Goal: Book appointment/travel/reservation

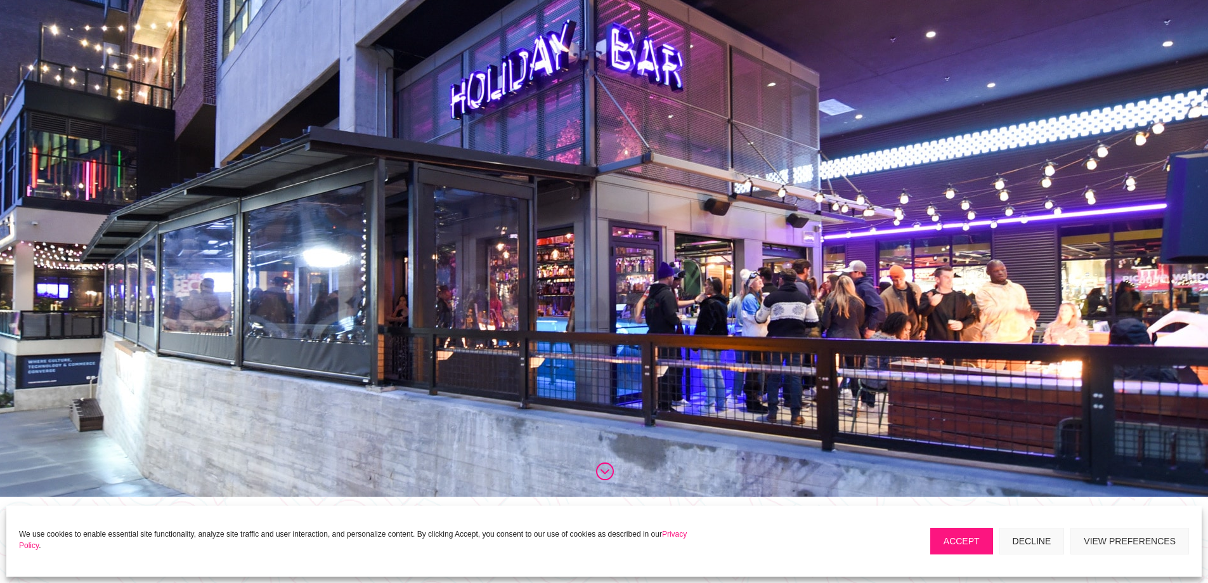
scroll to position [317, 0]
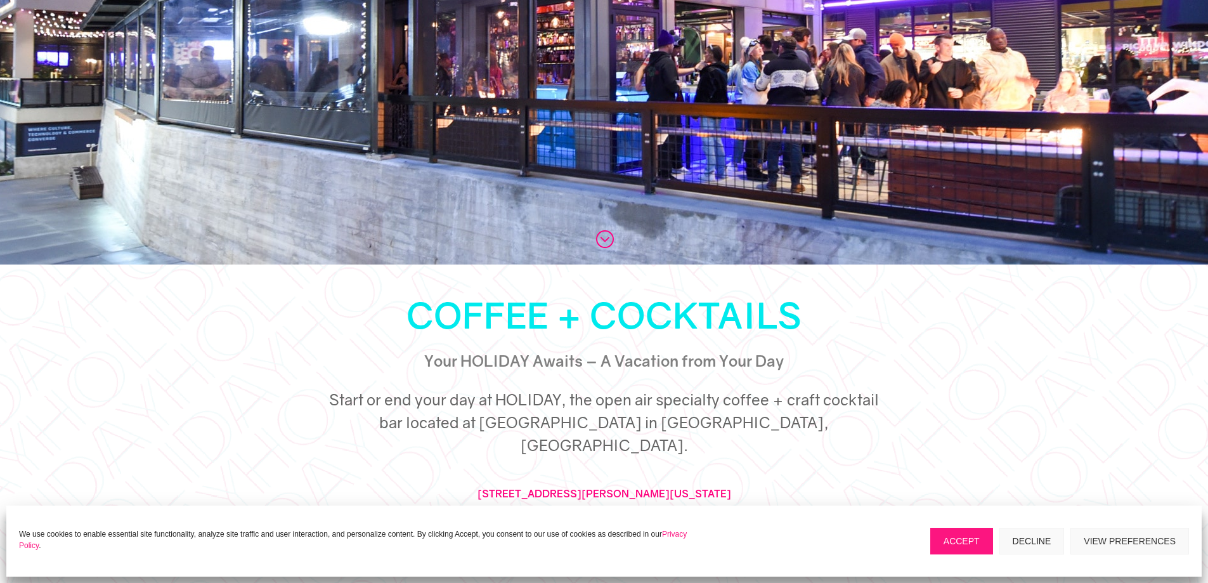
click at [1023, 533] on button "Decline" at bounding box center [1031, 540] width 65 height 27
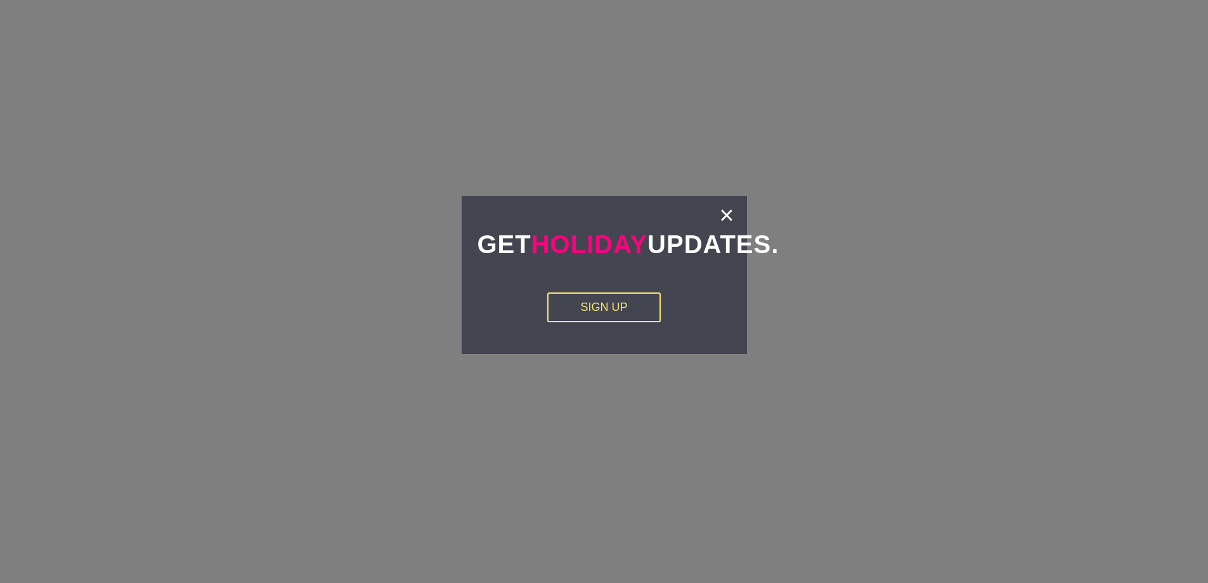
scroll to position [2663, 0]
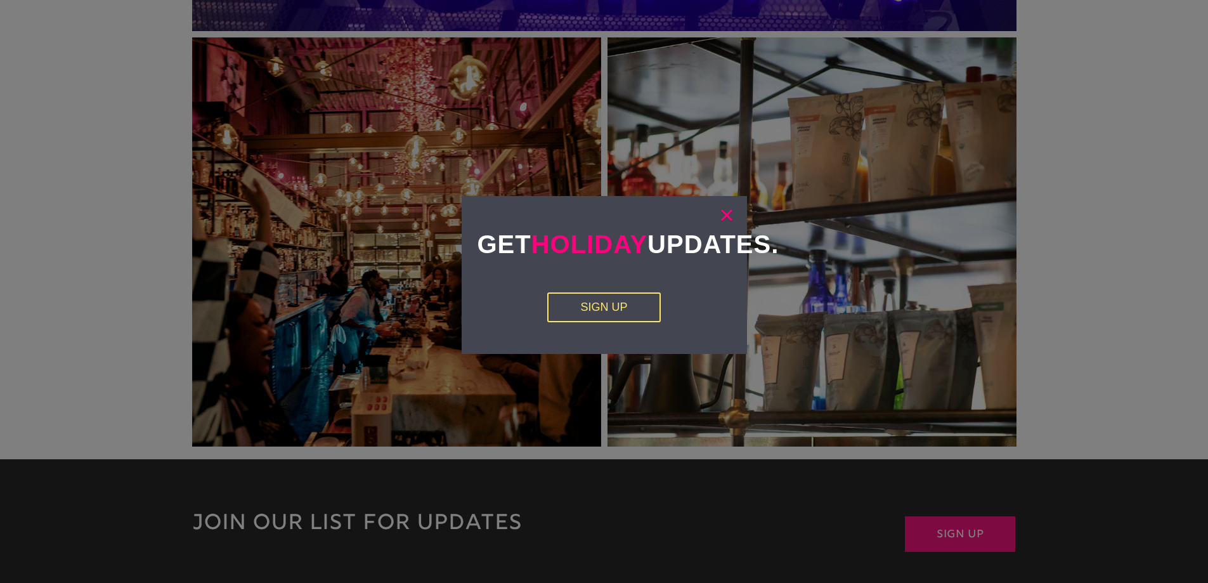
click at [725, 216] on link "×" at bounding box center [726, 215] width 15 height 13
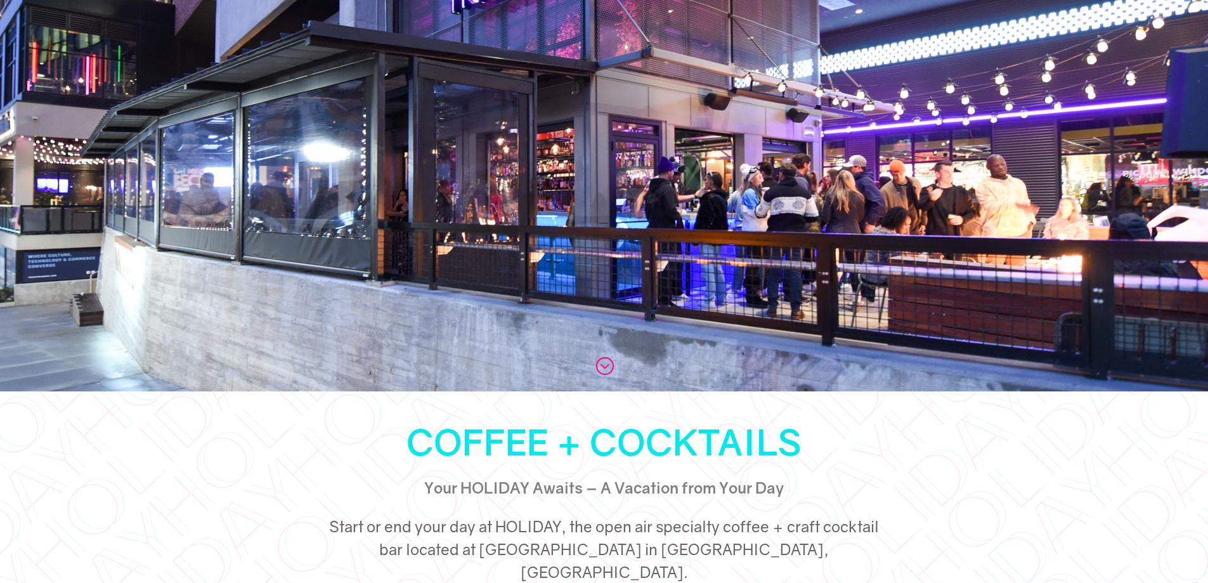
scroll to position [571, 0]
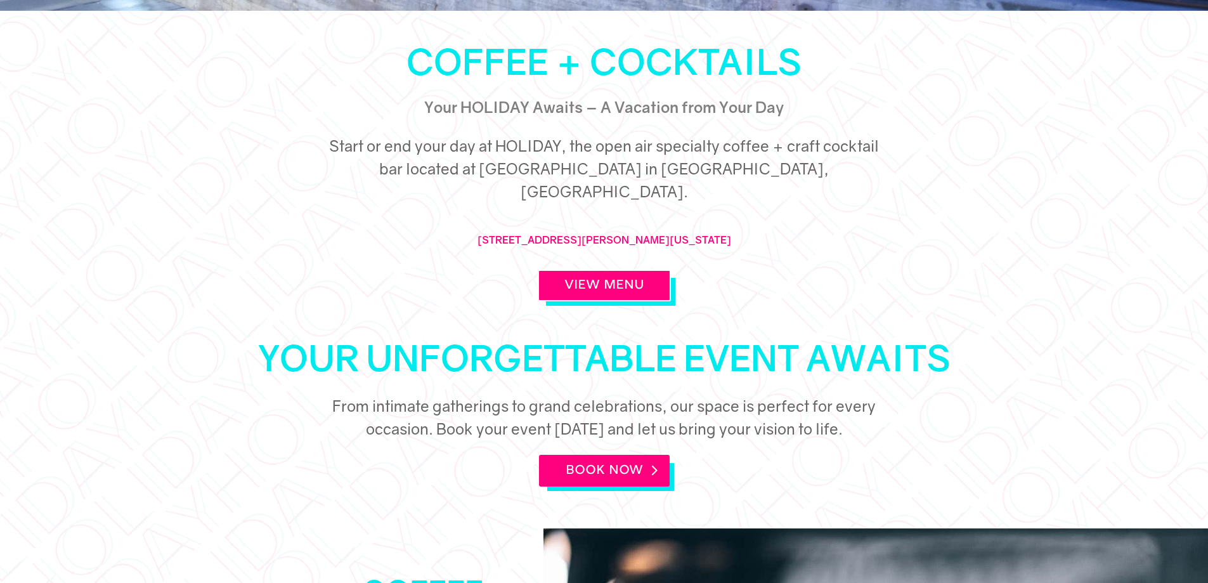
click at [619, 455] on link "BOOK NOW" at bounding box center [604, 471] width 131 height 32
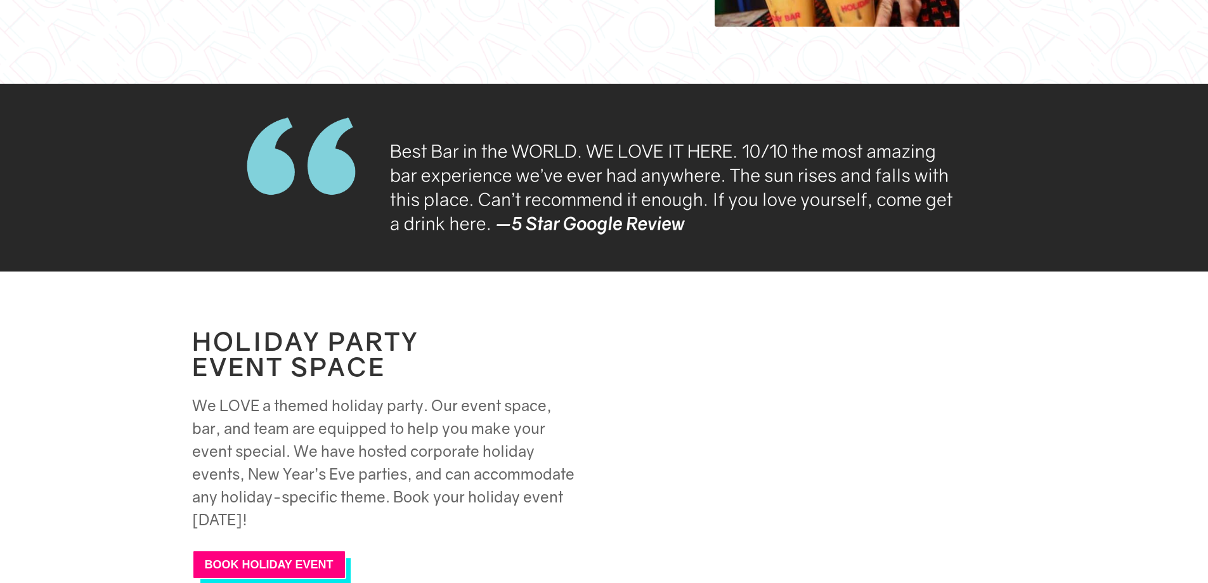
scroll to position [1585, 0]
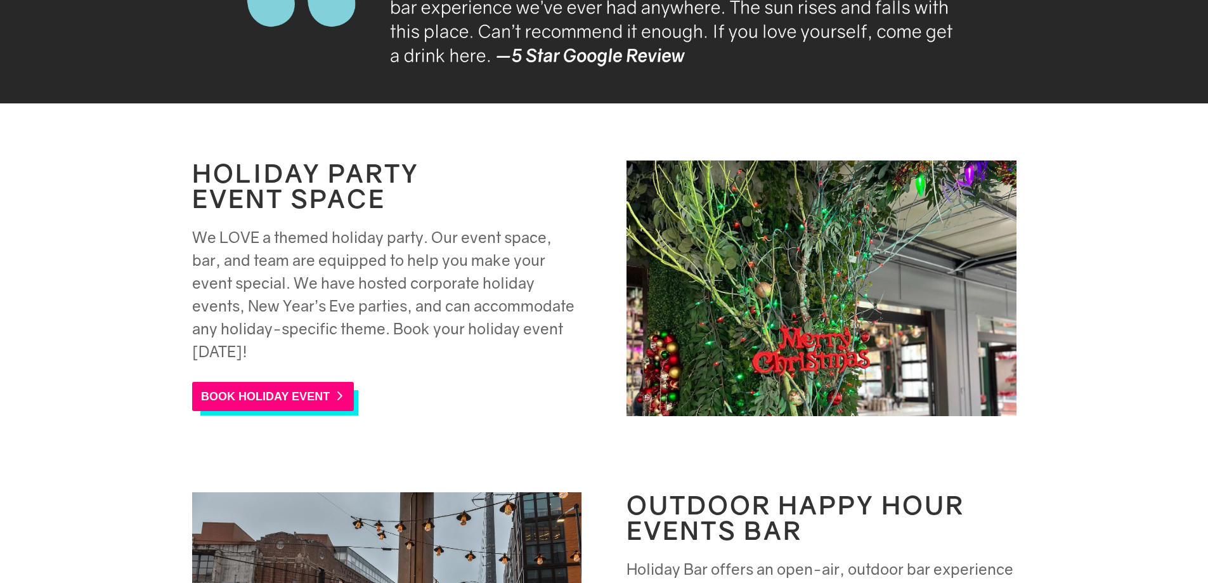
click at [290, 382] on link "BOOK HOLIDAY EVENT" at bounding box center [273, 396] width 162 height 29
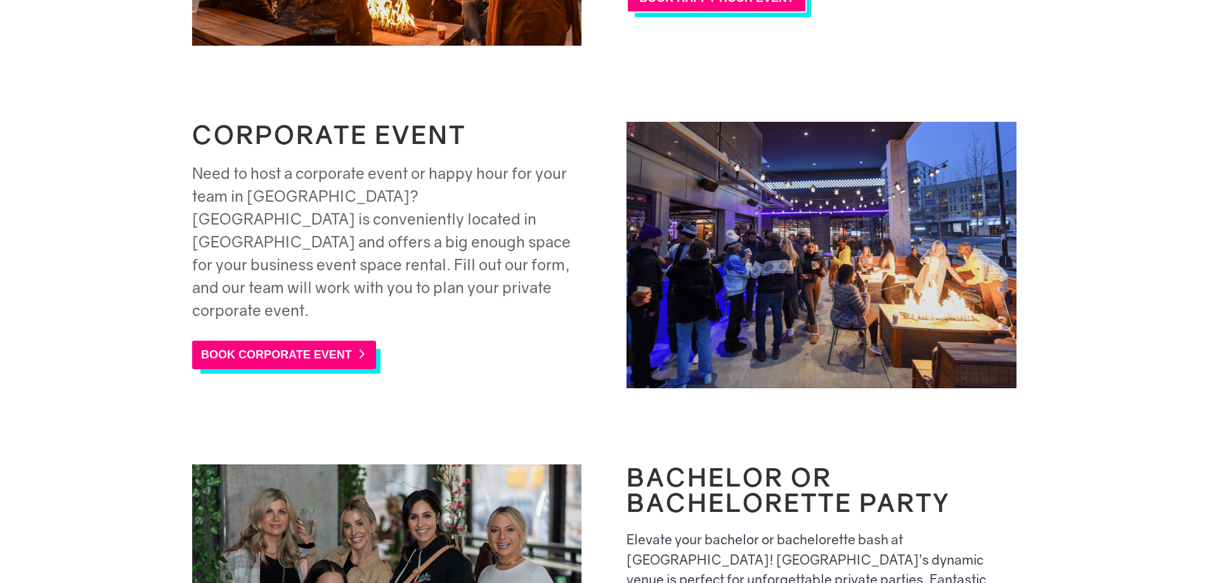
click at [354, 342] on link "BOOK CORPORATE EVENT" at bounding box center [284, 354] width 184 height 29
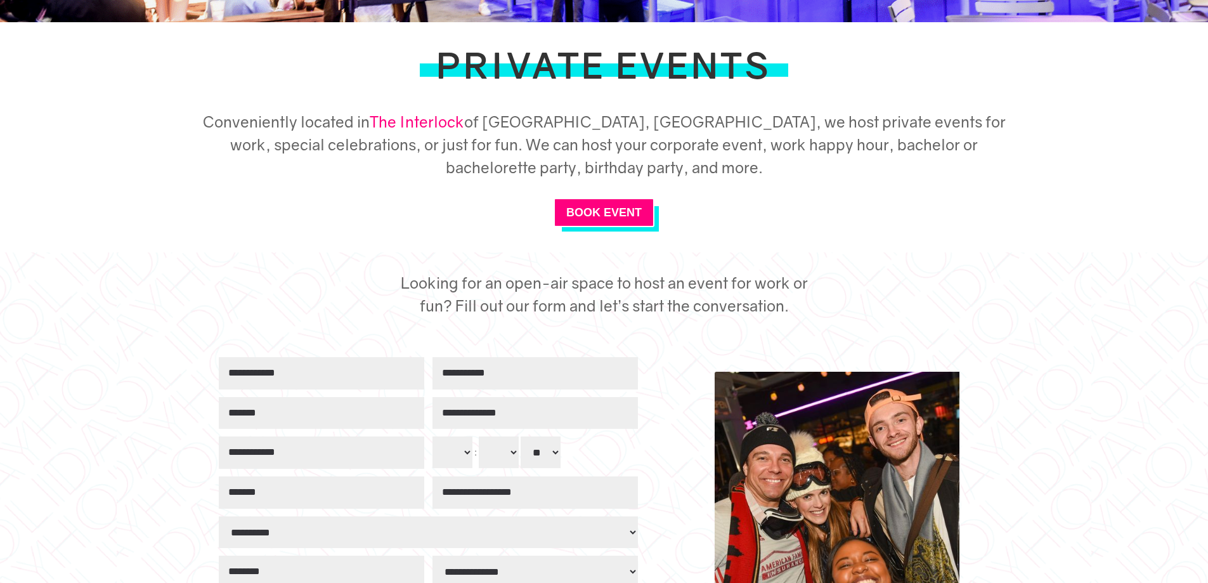
scroll to position [453, 0]
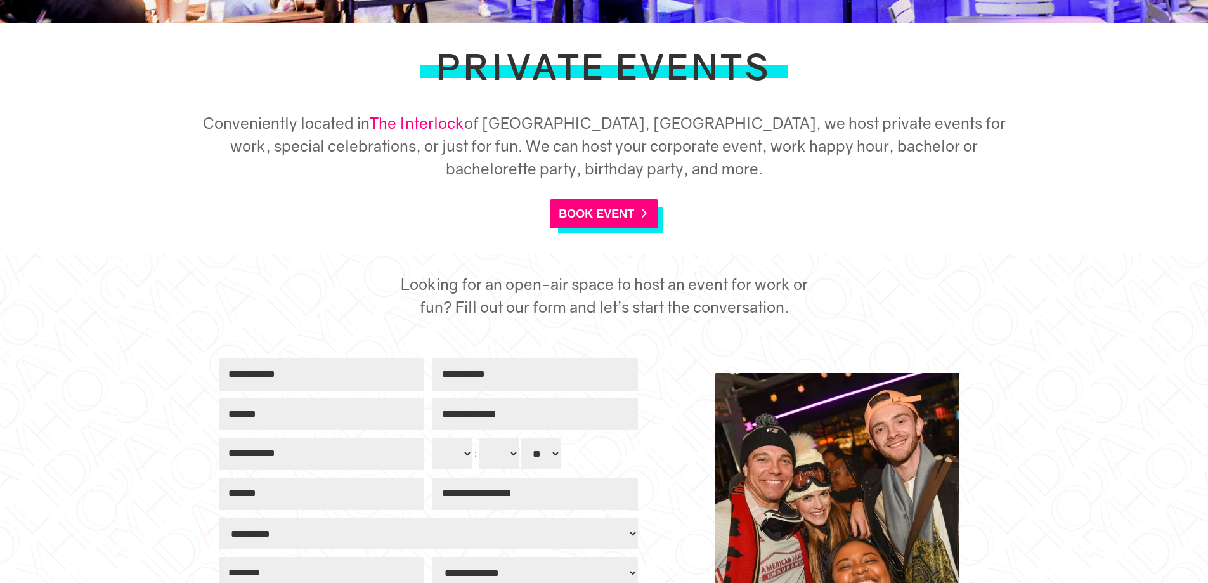
click at [577, 217] on link "BOOK EVENT" at bounding box center [604, 213] width 109 height 29
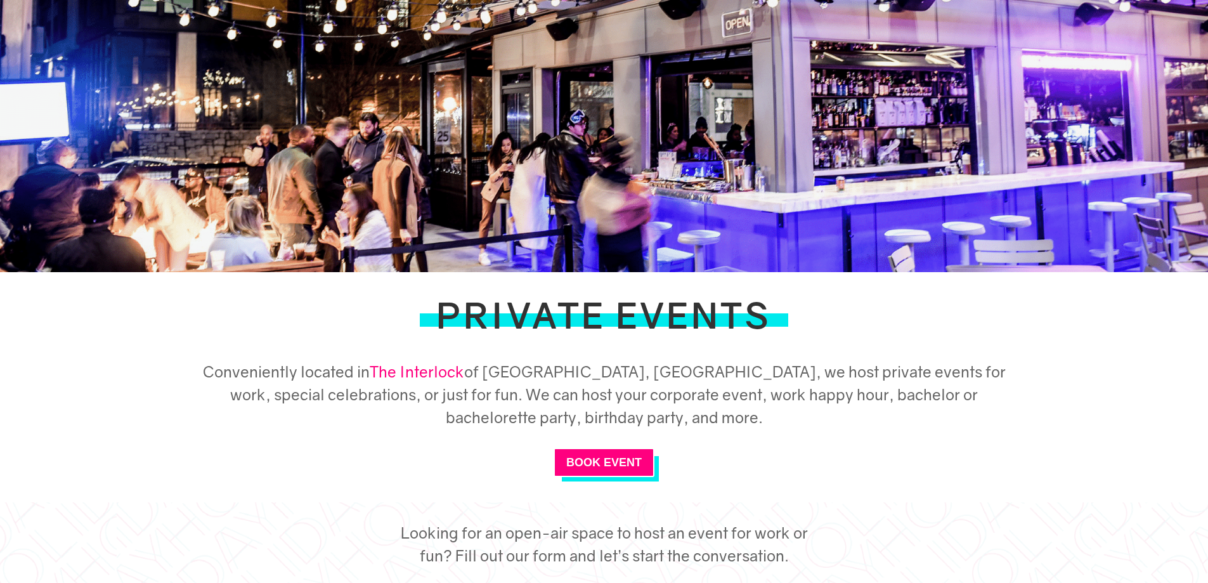
scroll to position [200, 0]
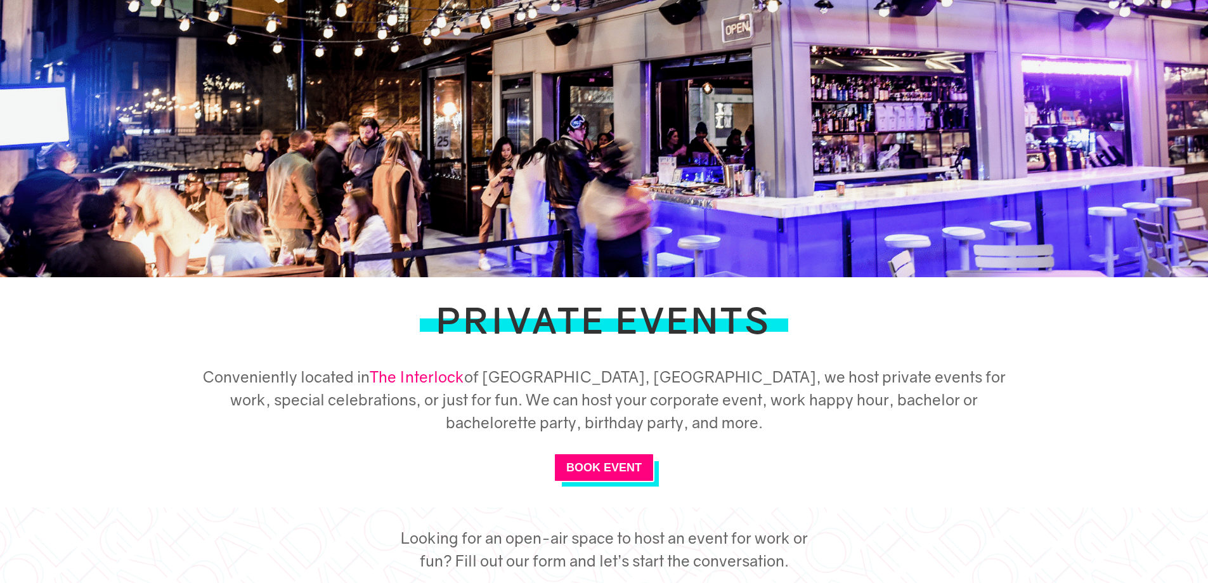
click at [458, 371] on link "The Interlock" at bounding box center [417, 376] width 94 height 18
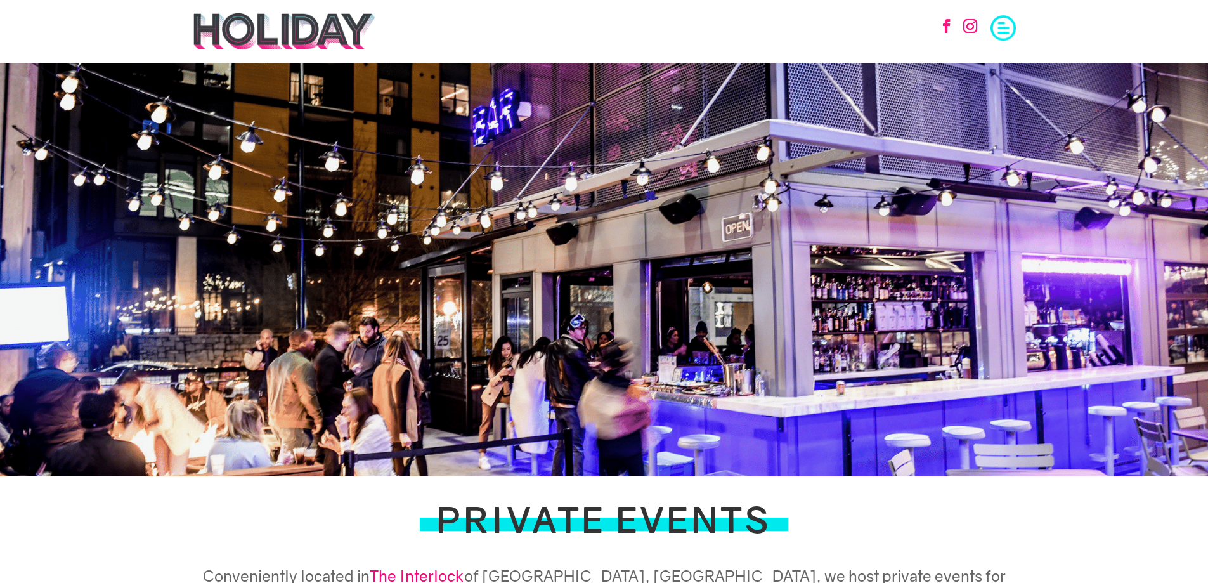
scroll to position [0, 0]
